Goal: Complete application form

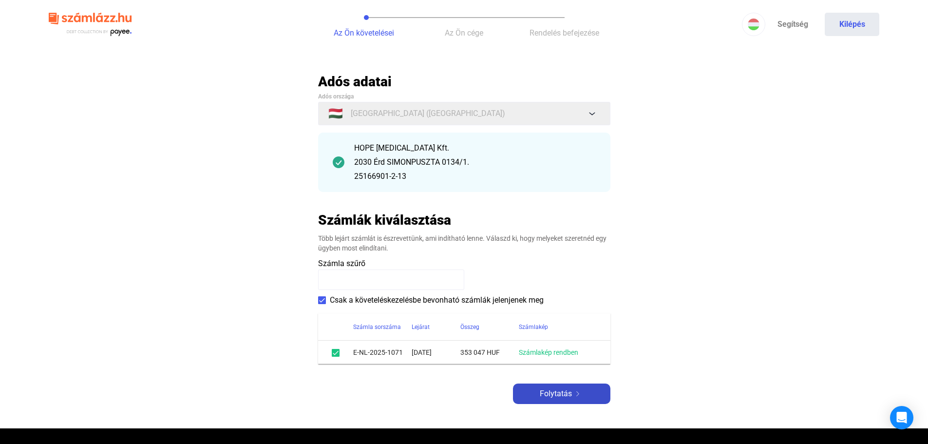
click at [553, 395] on span "Folytatás" at bounding box center [556, 394] width 32 height 12
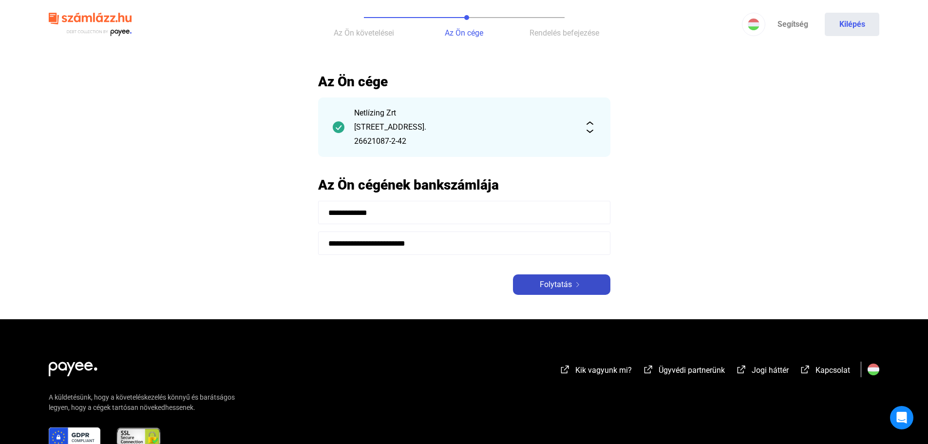
click at [555, 280] on span "Folytatás" at bounding box center [556, 285] width 32 height 12
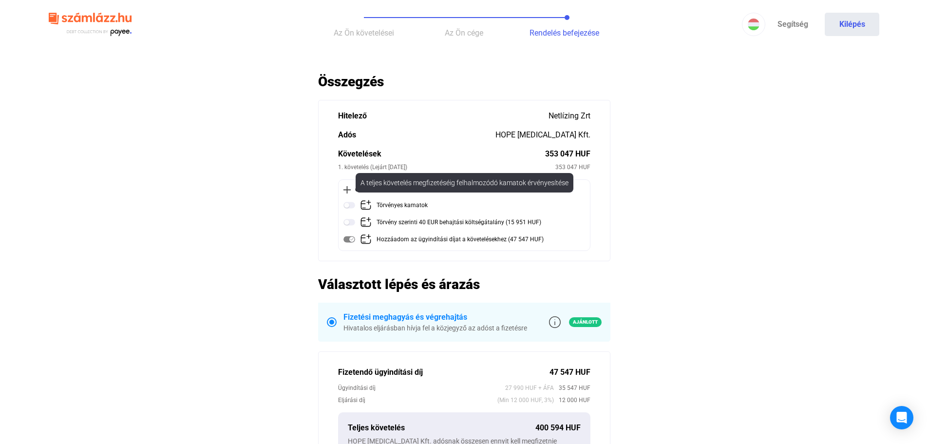
click at [350, 204] on img at bounding box center [350, 205] width 12 height 12
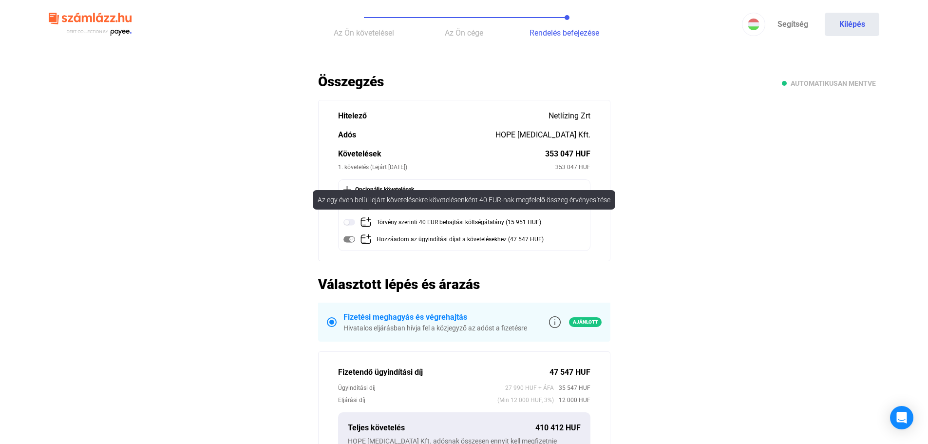
click at [347, 226] on img at bounding box center [350, 222] width 12 height 12
